Goal: Task Accomplishment & Management: Complete application form

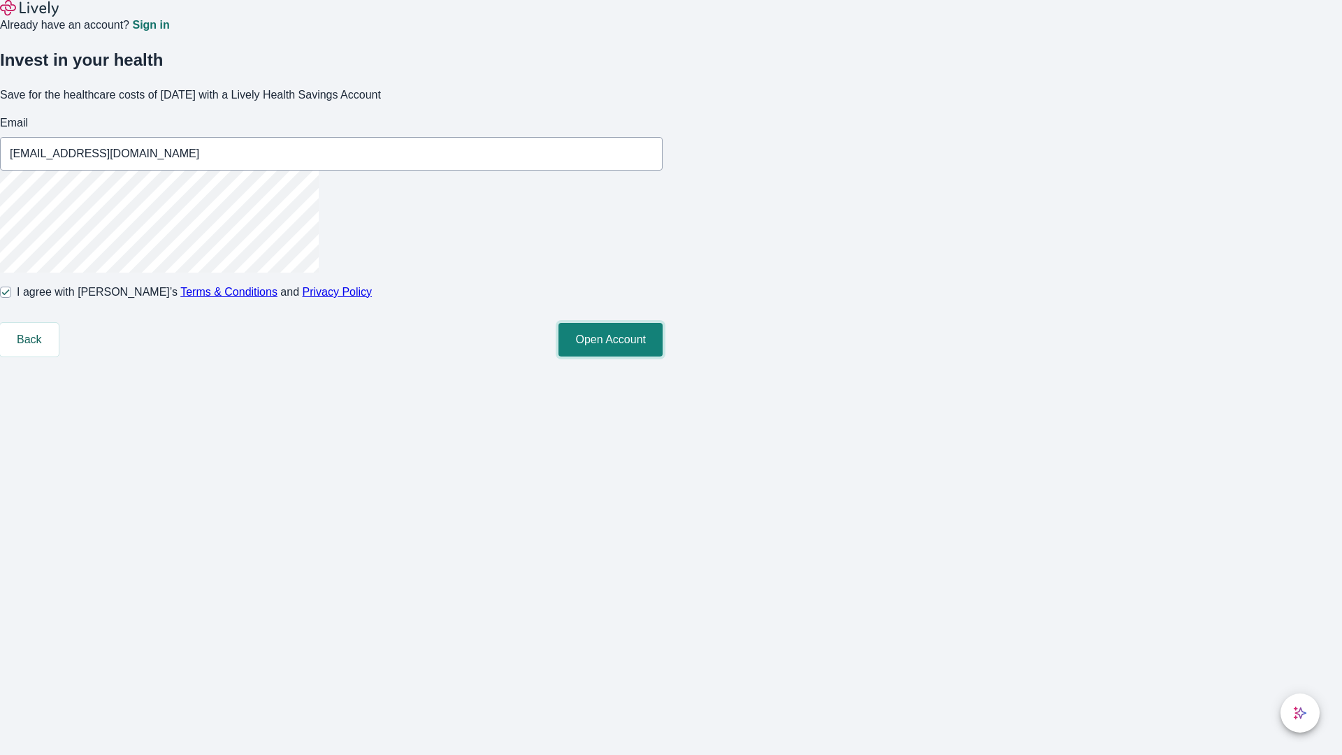
click at [663, 356] on button "Open Account" at bounding box center [610, 340] width 104 height 34
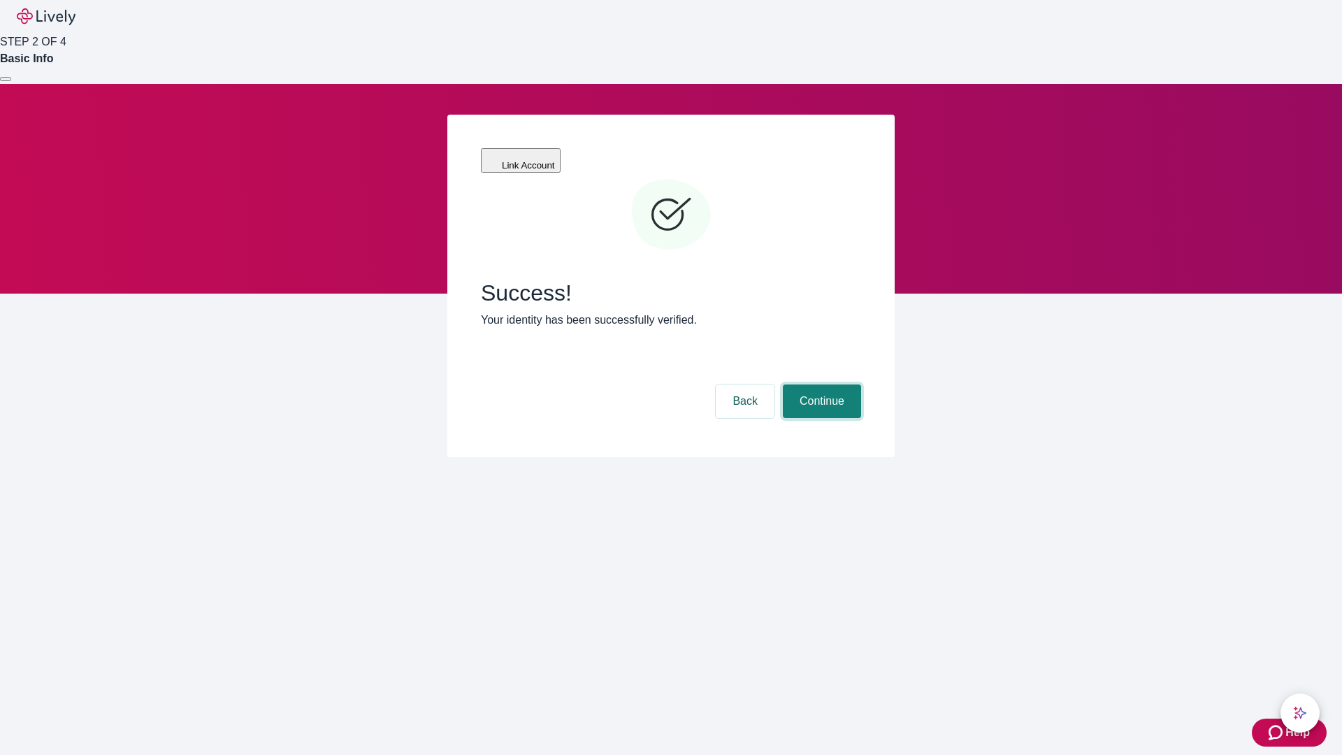
click at [820, 384] on button "Continue" at bounding box center [822, 401] width 78 height 34
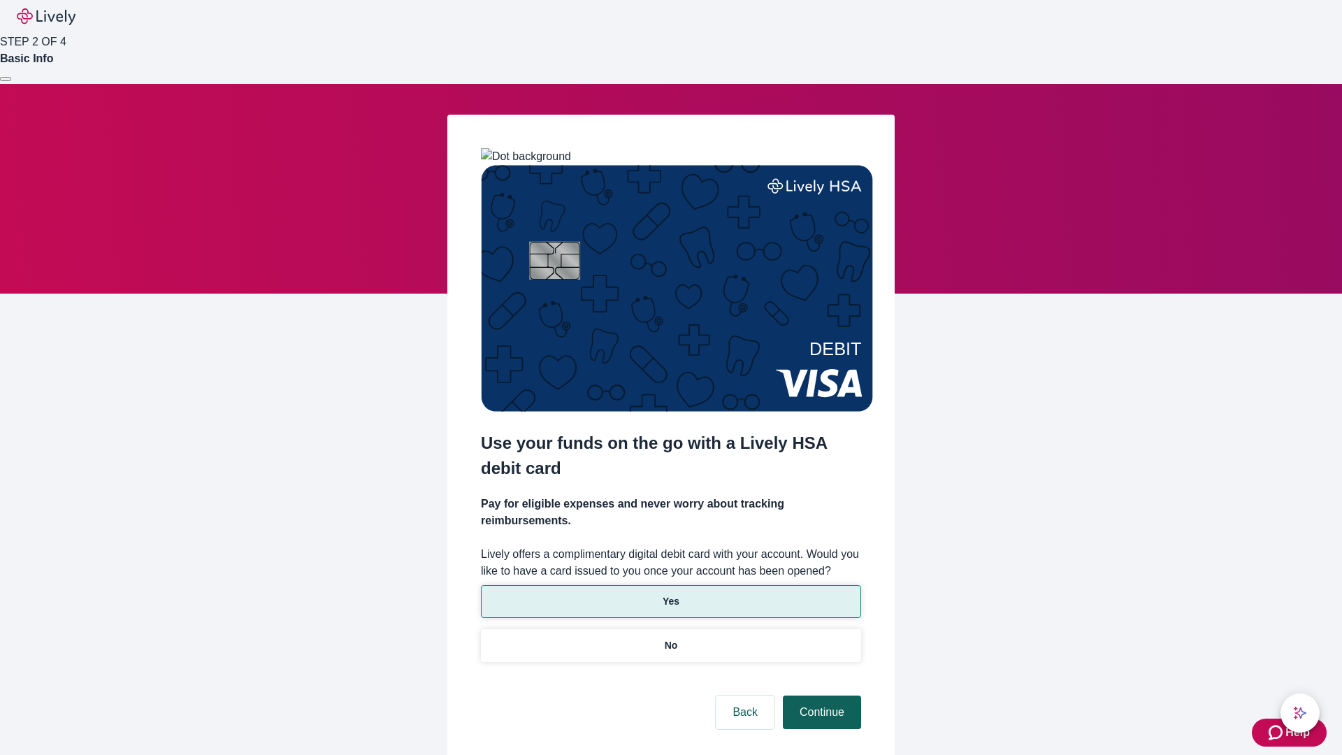
click at [670, 594] on p "Yes" at bounding box center [671, 601] width 17 height 15
click at [820, 695] on button "Continue" at bounding box center [822, 712] width 78 height 34
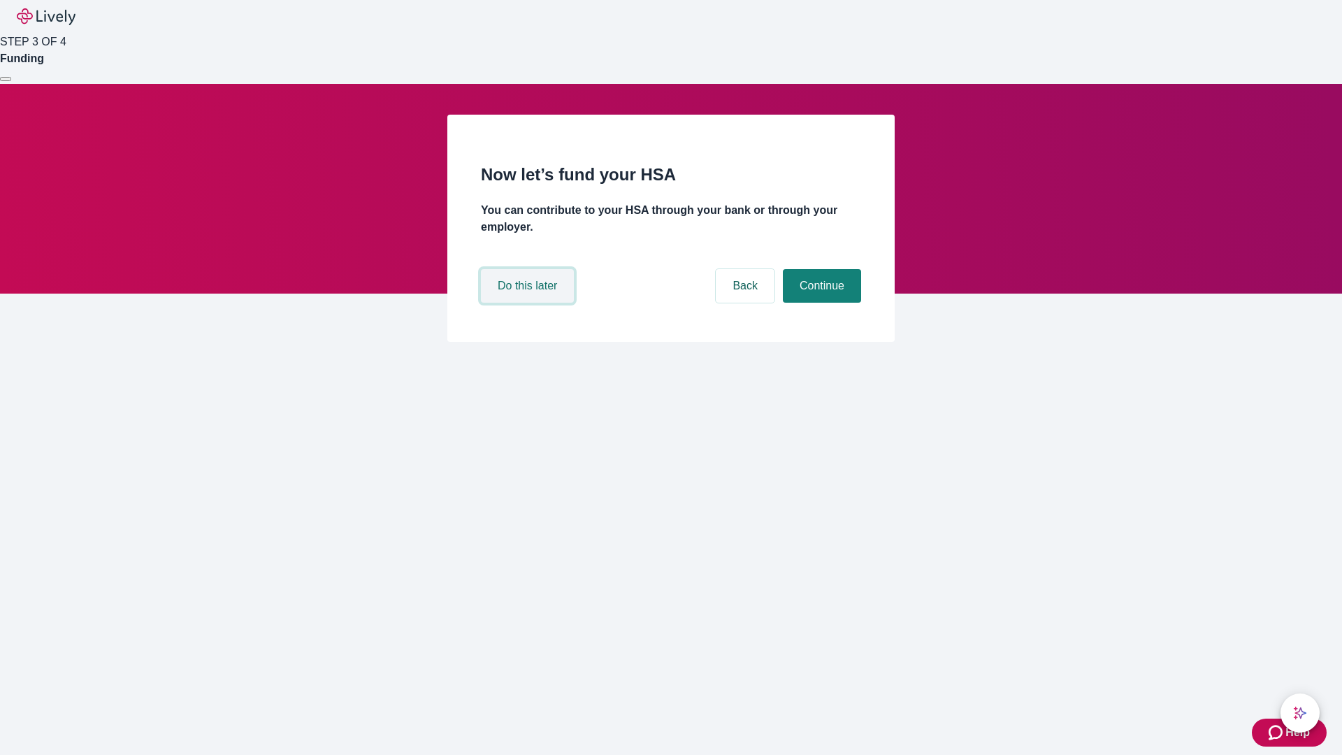
click at [529, 303] on button "Do this later" at bounding box center [527, 286] width 93 height 34
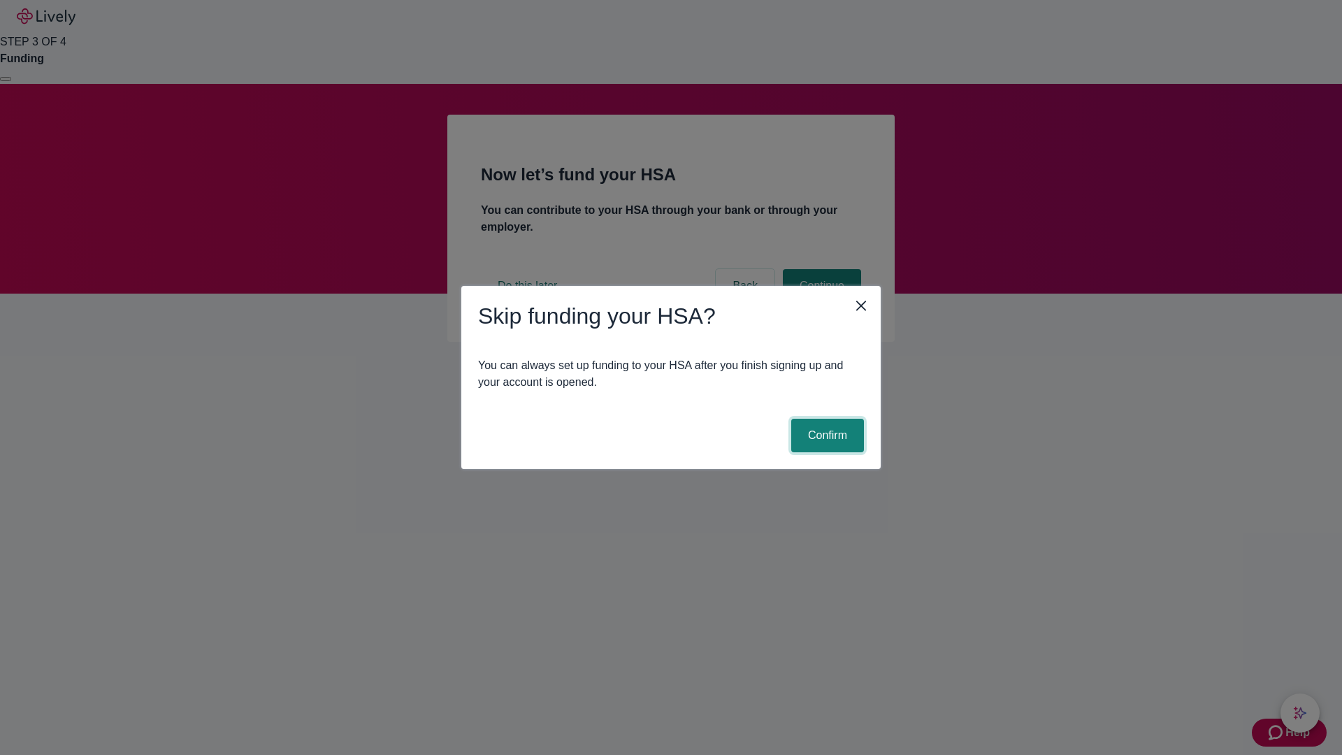
click at [825, 435] on button "Confirm" at bounding box center [827, 436] width 73 height 34
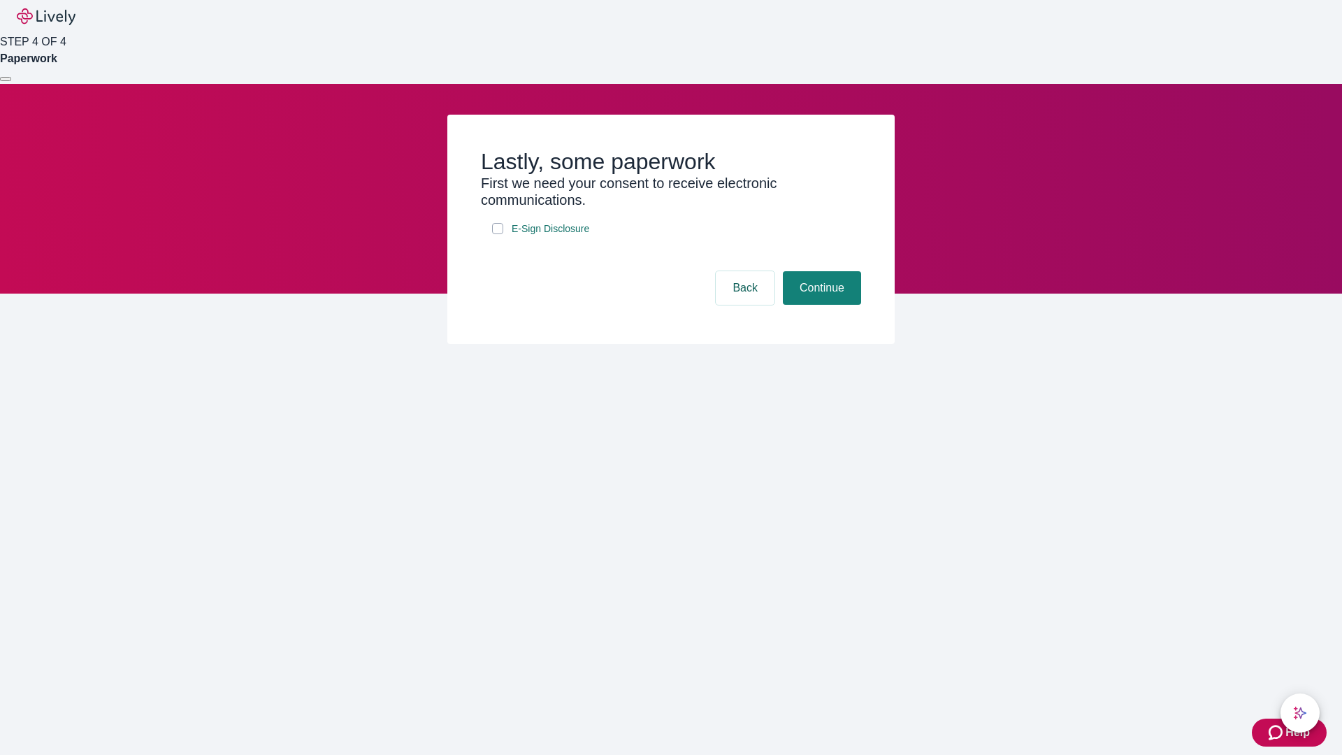
click at [498, 234] on input "E-Sign Disclosure" at bounding box center [497, 228] width 11 height 11
checkbox input "true"
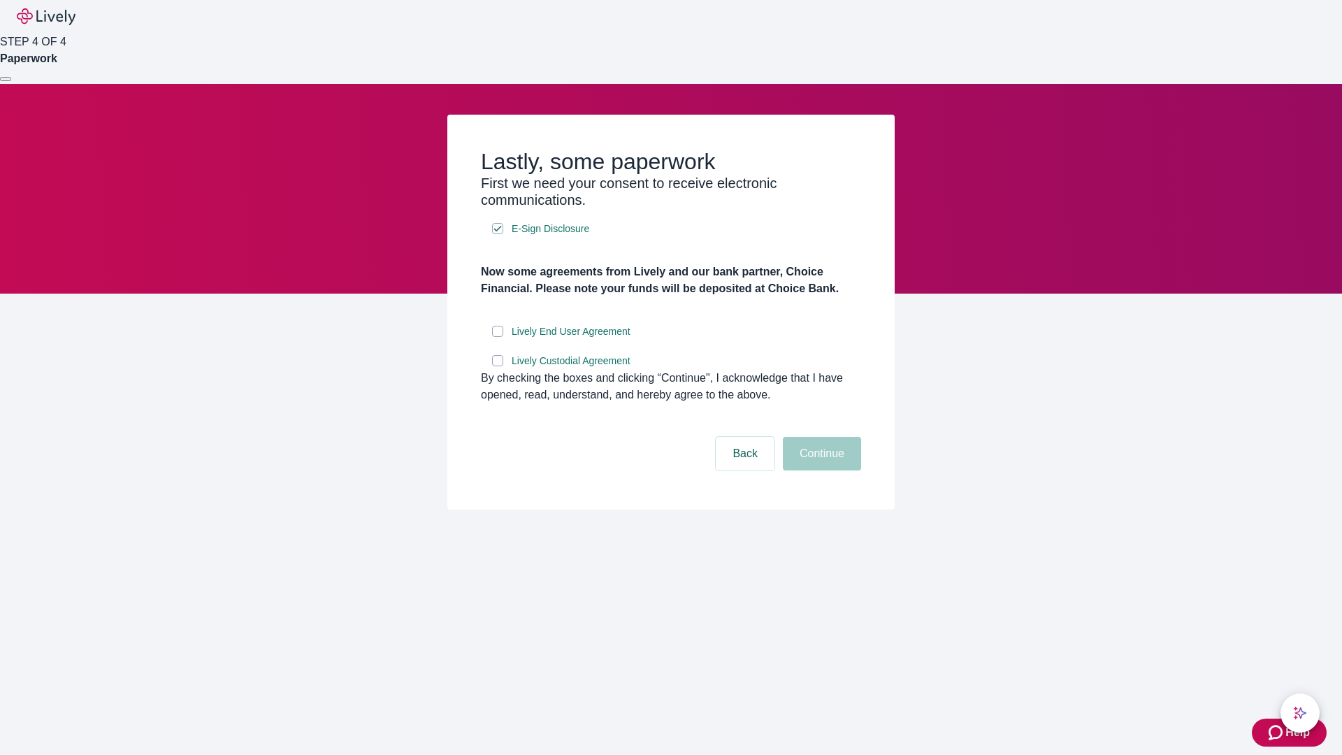
click at [498, 337] on input "Lively End User Agreement" at bounding box center [497, 331] width 11 height 11
checkbox input "true"
click at [498, 366] on input "Lively Custodial Agreement" at bounding box center [497, 360] width 11 height 11
checkbox input "true"
click at [820, 470] on button "Continue" at bounding box center [822, 454] width 78 height 34
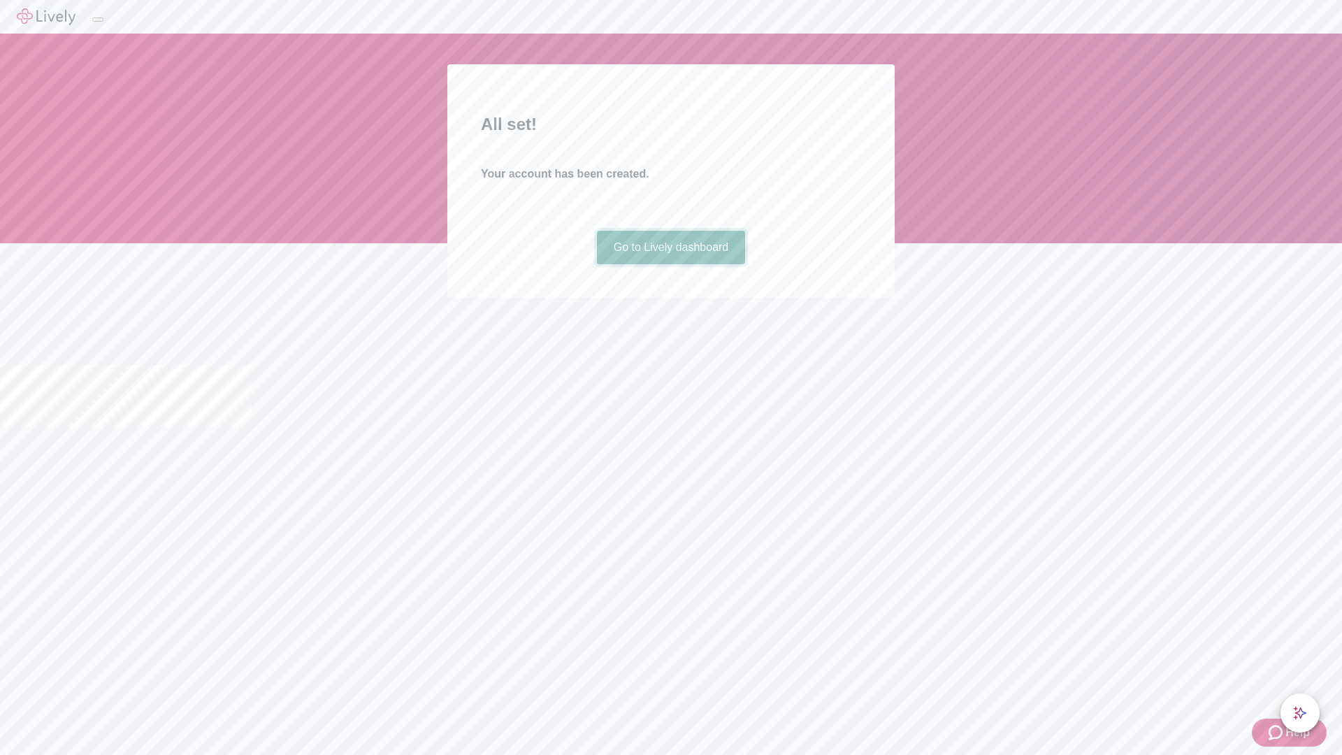
click at [670, 264] on link "Go to Lively dashboard" at bounding box center [671, 248] width 149 height 34
